Goal: Task Accomplishment & Management: Complete application form

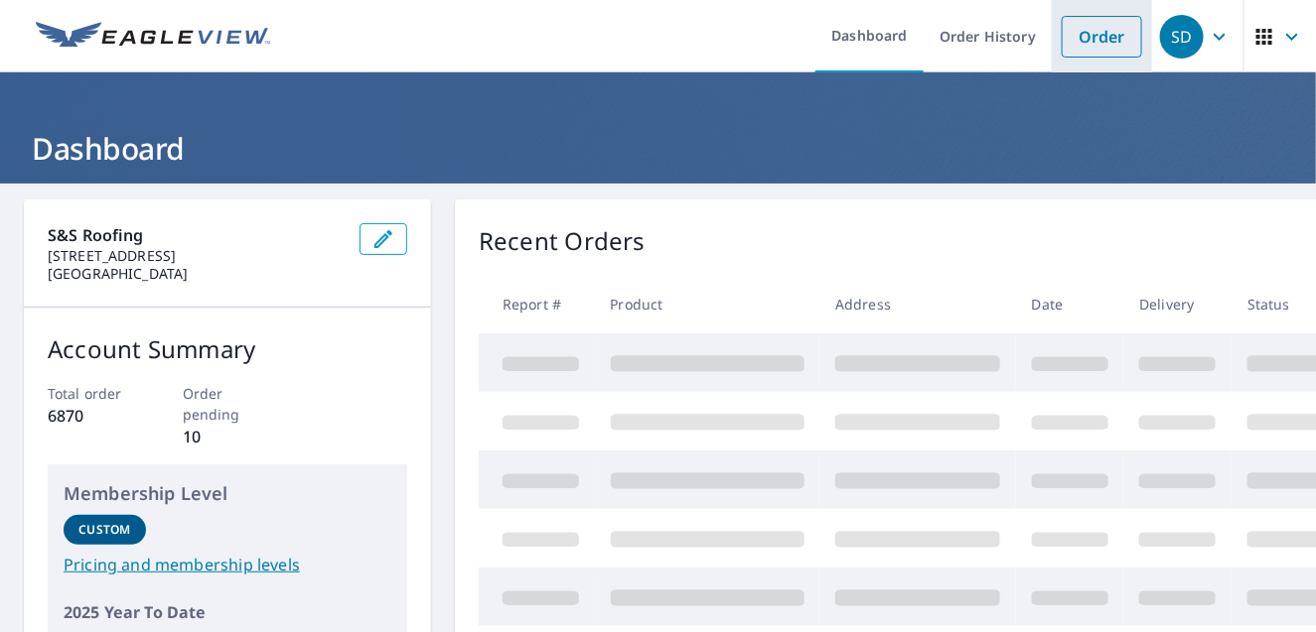
click at [1088, 34] on link "Order" at bounding box center [1101, 37] width 80 height 42
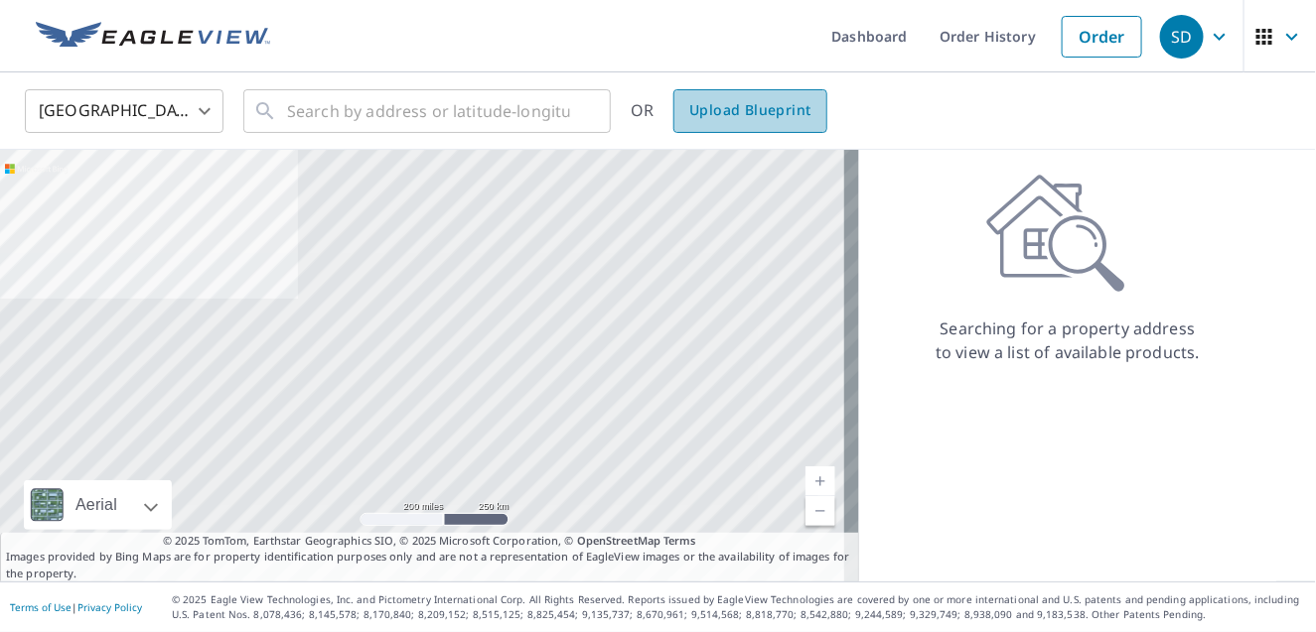
click at [745, 105] on span "Upload Blueprint" at bounding box center [749, 110] width 121 height 25
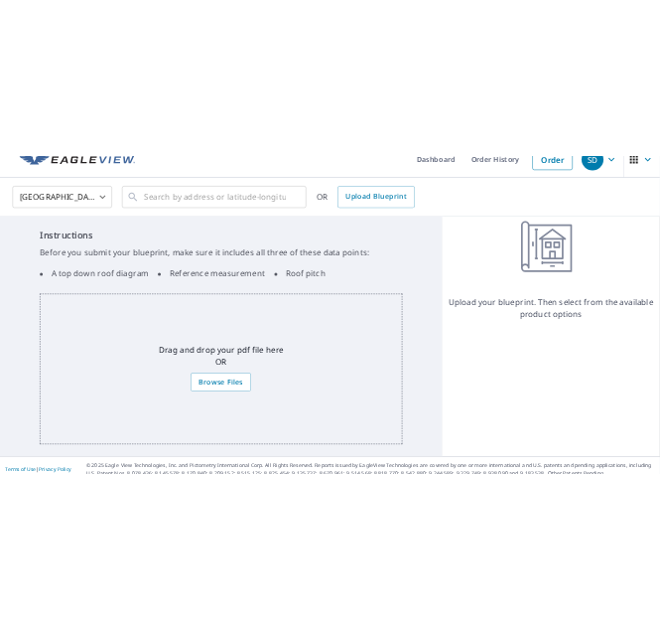
scroll to position [45, 0]
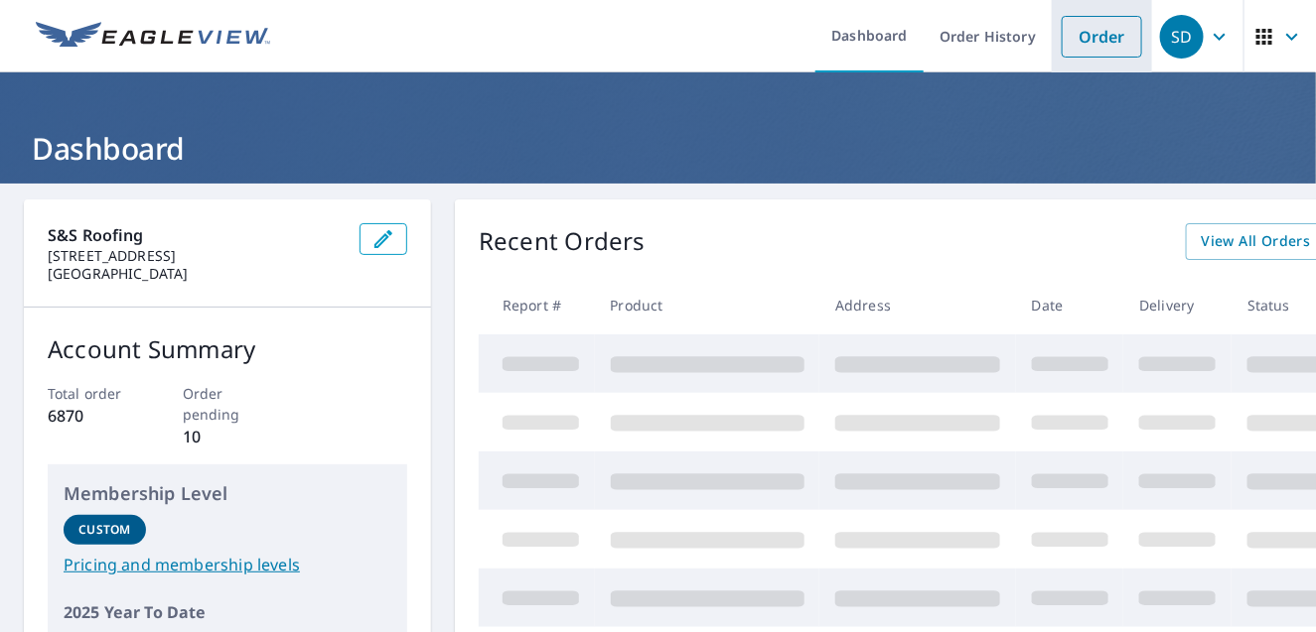
click at [1105, 43] on link "Order" at bounding box center [1101, 37] width 80 height 42
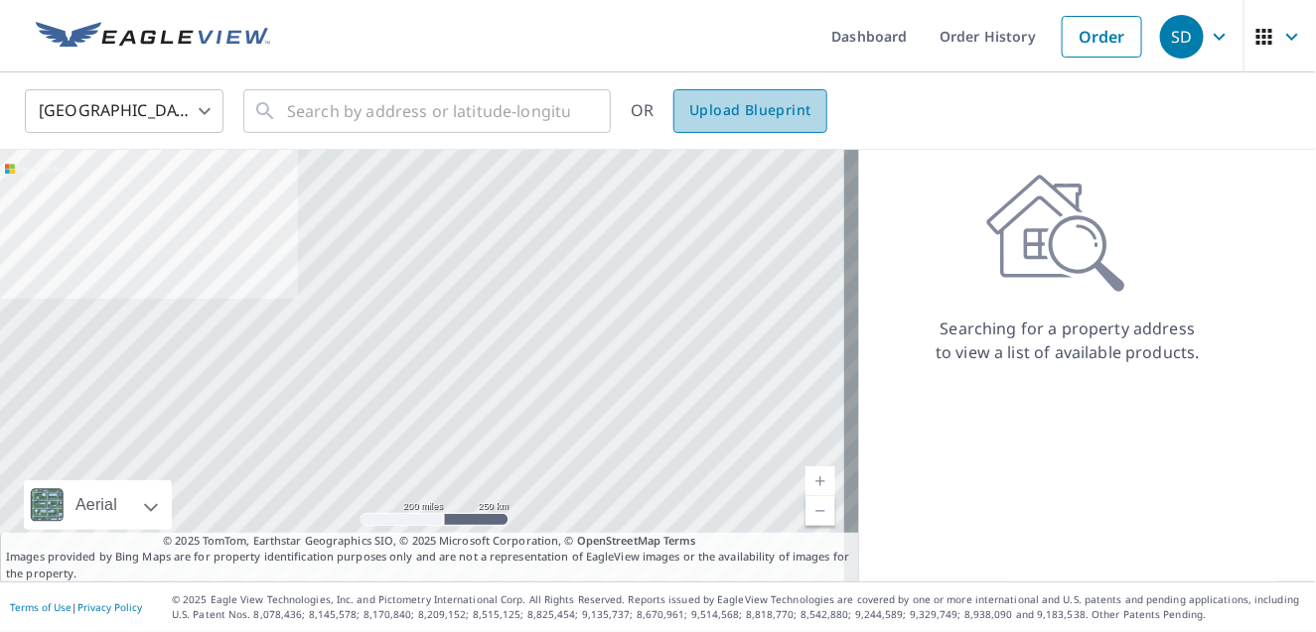
click at [765, 116] on span "Upload Blueprint" at bounding box center [749, 110] width 121 height 25
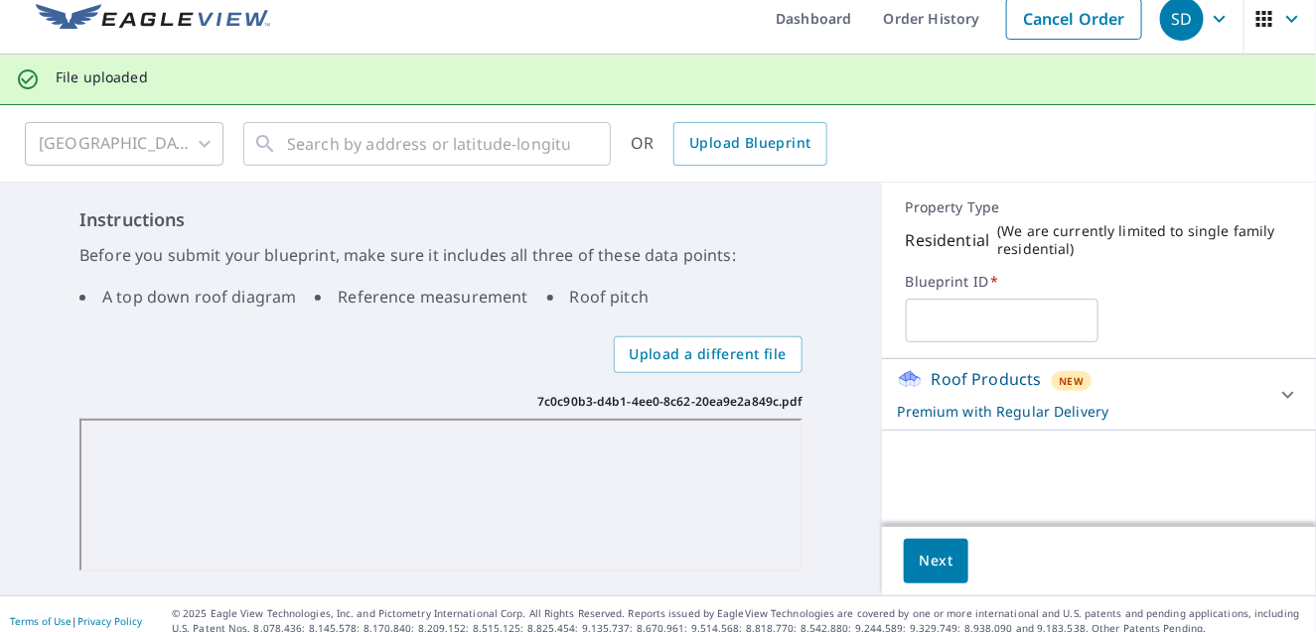
scroll to position [28, 0]
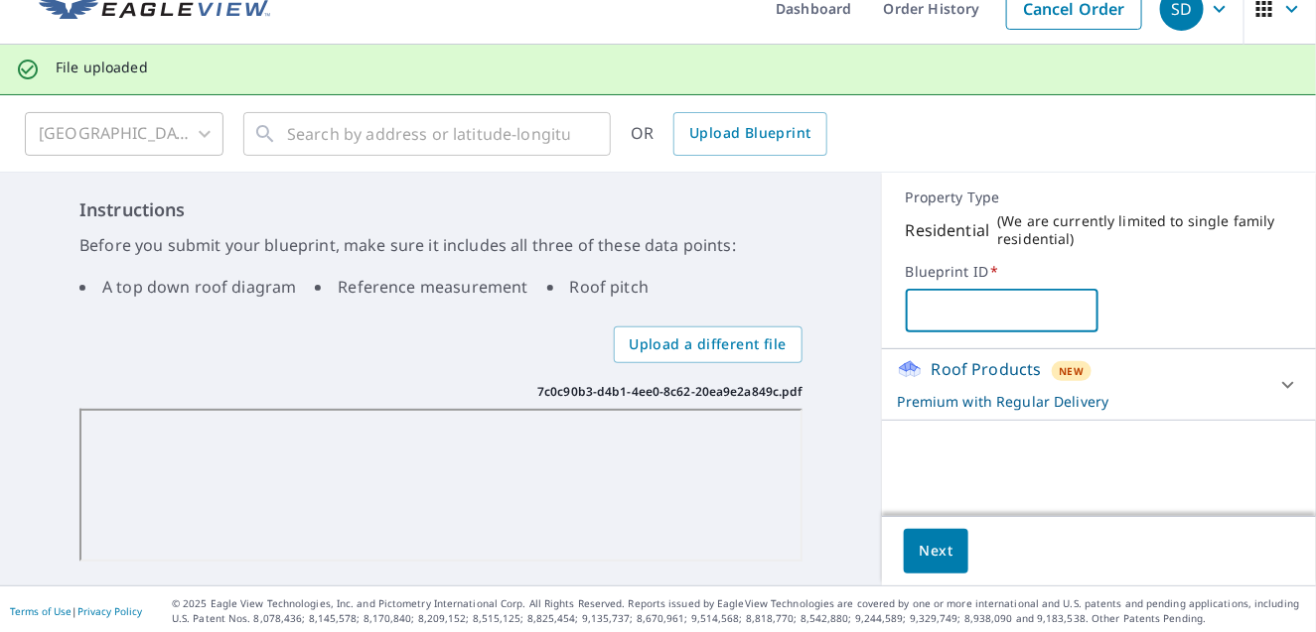
click at [958, 307] on input "text" at bounding box center [1003, 311] width 194 height 56
type input "[PERSON_NAME] Shop"
click at [938, 554] on span "Next" at bounding box center [936, 551] width 34 height 25
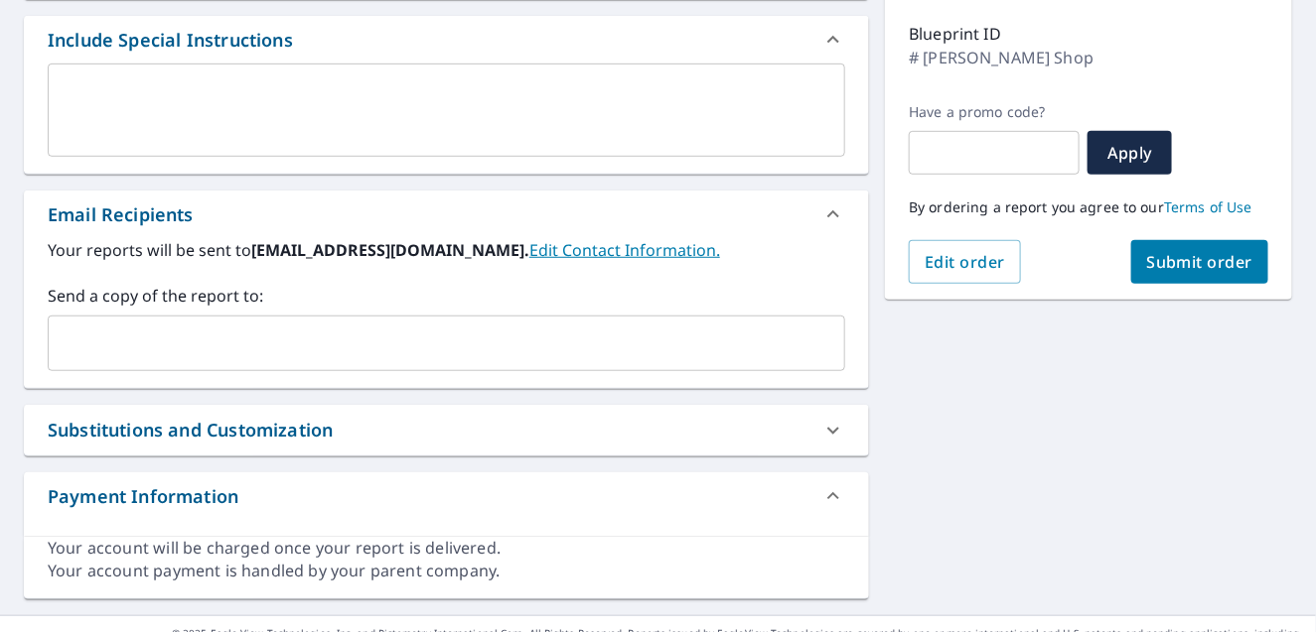
click at [1219, 265] on span "Submit order" at bounding box center [1200, 262] width 106 height 22
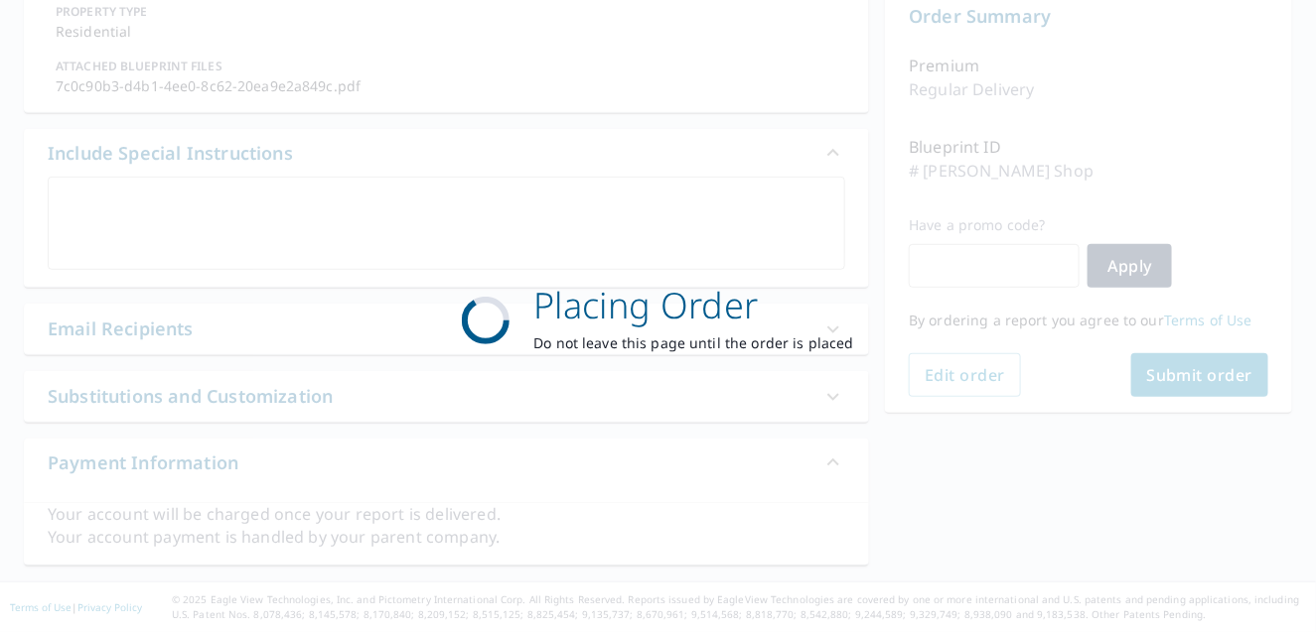
checkbox input "true"
